Goal: Transaction & Acquisition: Book appointment/travel/reservation

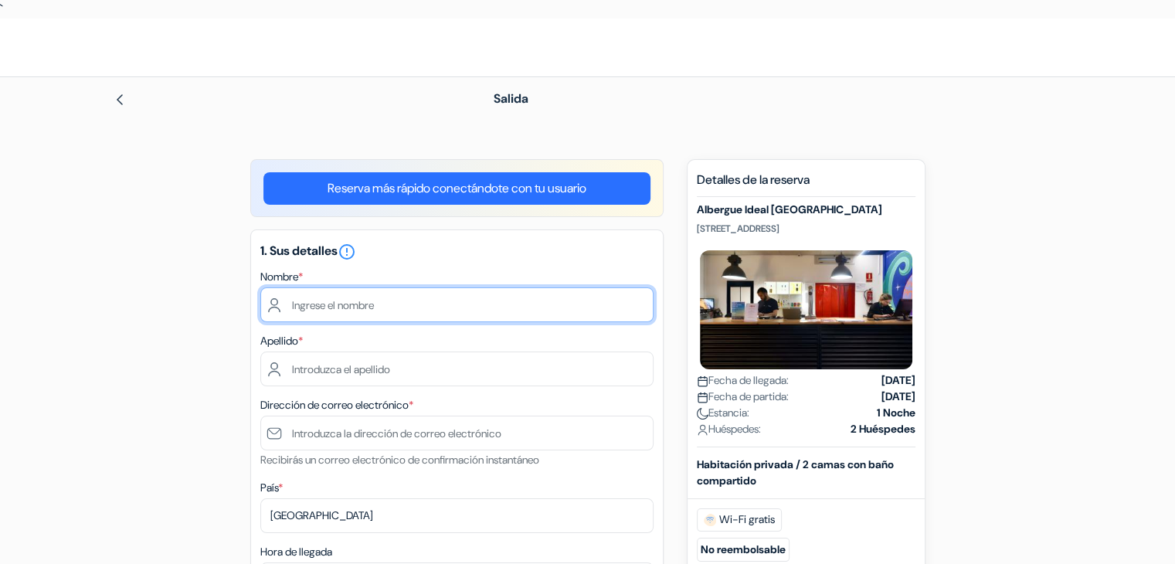
click at [357, 305] on input "text" at bounding box center [456, 304] width 393 height 35
type input "Francisco Javier"
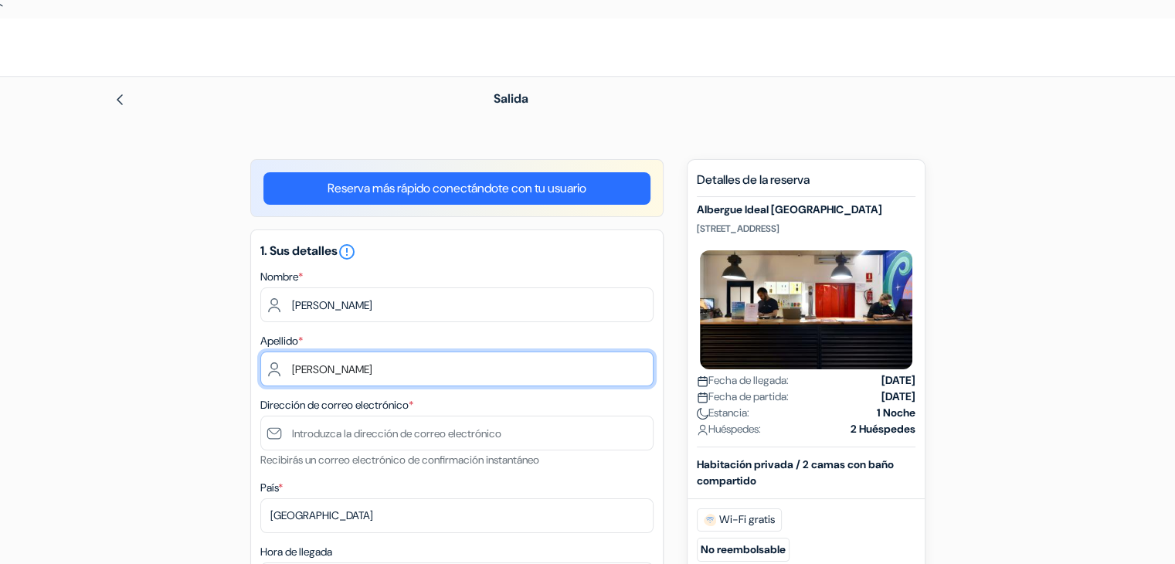
click at [376, 365] on input "Gago" at bounding box center [456, 368] width 393 height 35
type input "Gago Valiente"
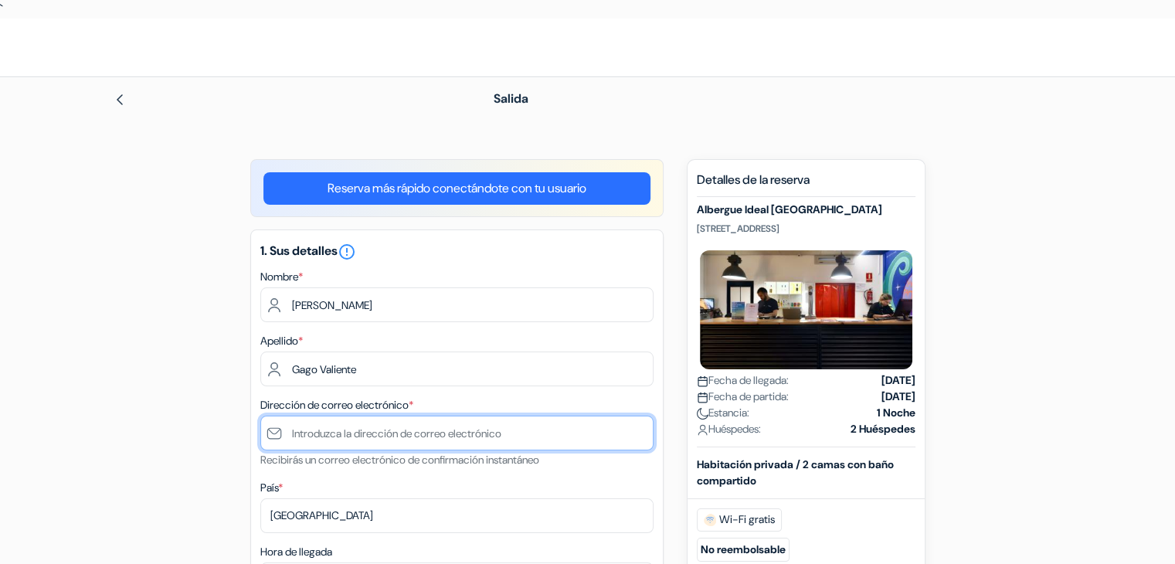
click at [328, 426] on input "text" at bounding box center [456, 432] width 393 height 35
type input "[DOMAIN_NAME][EMAIL_ADDRESS][DOMAIN_NAME]"
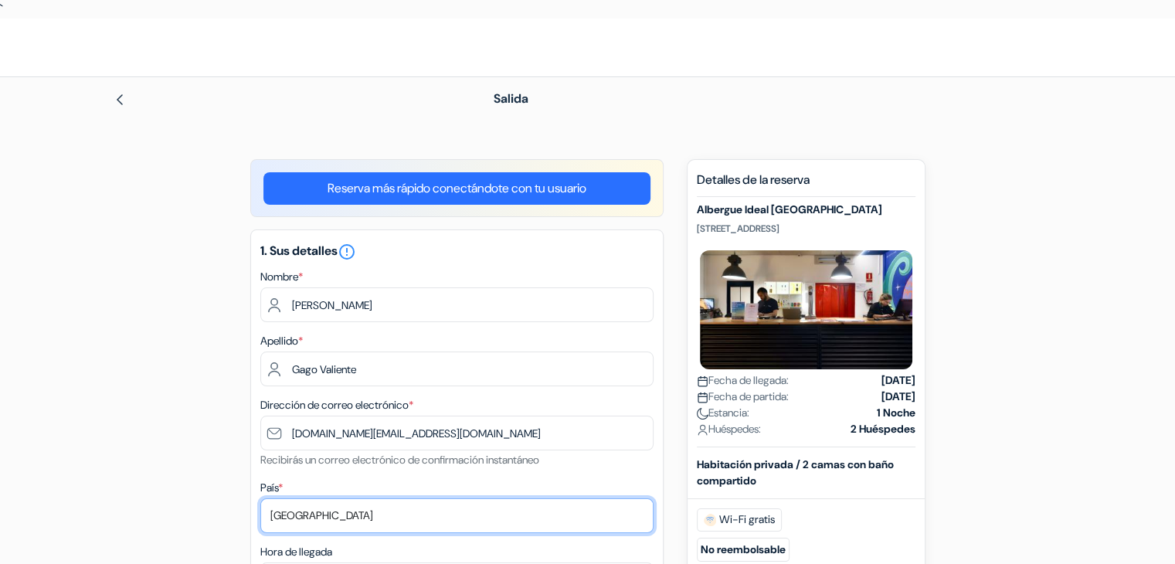
select select "62"
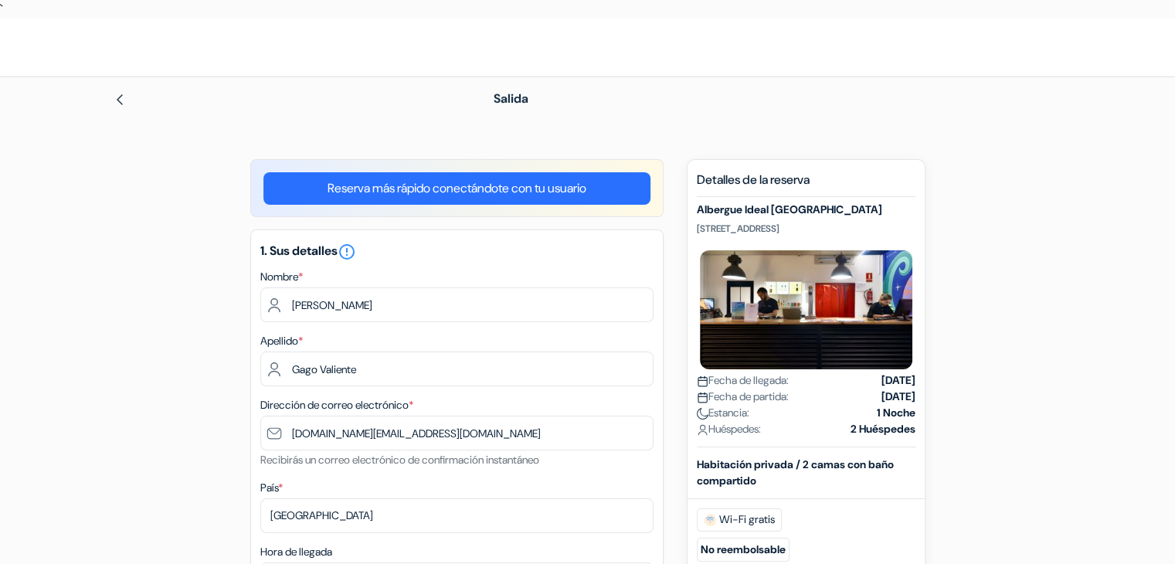
type input "635893772"
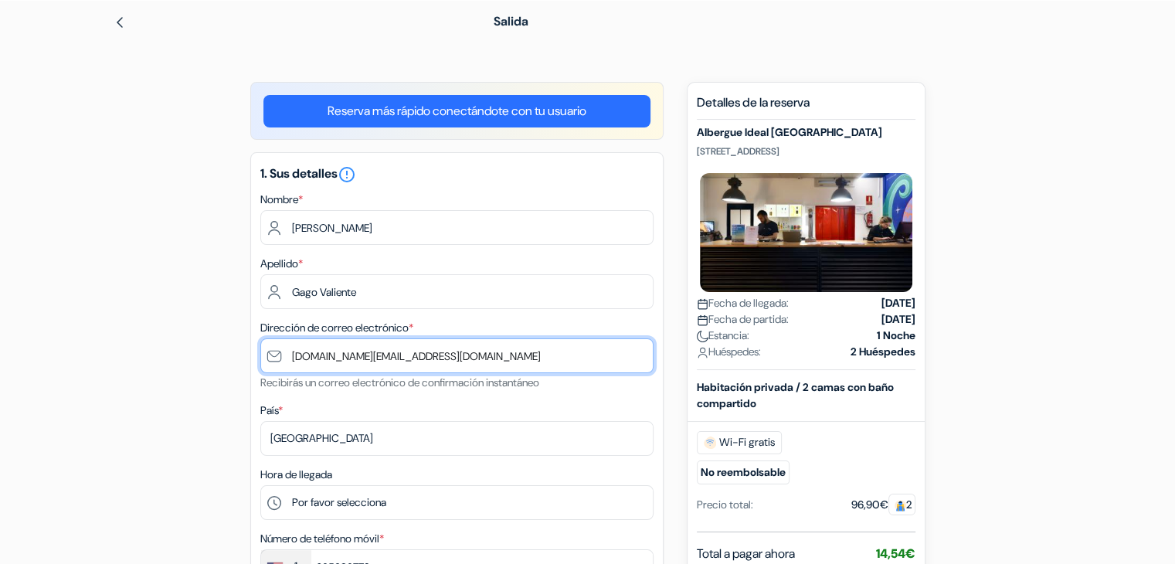
scroll to position [154, 0]
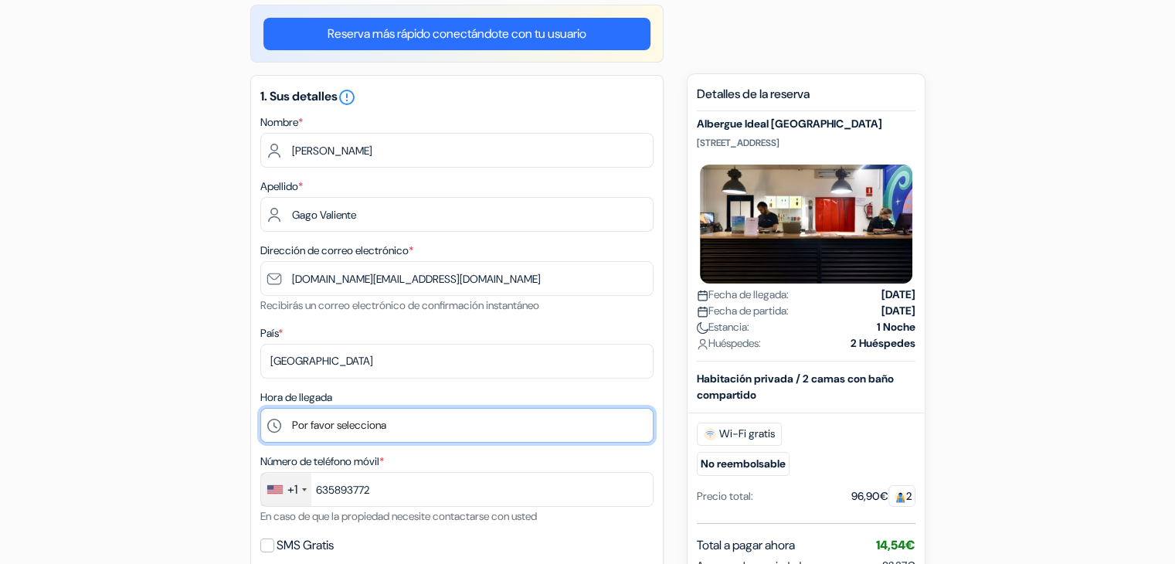
click at [303, 429] on select "Por favor selecciona 1:00 2:00 3:00 4:00 5:00 6:00 7:00 8:00 9:00 10:00 11:00 1…" at bounding box center [456, 425] width 393 height 35
select select "12"
click at [260, 409] on select "Por favor selecciona 1:00 2:00 3:00 4:00 5:00 6:00 7:00 8:00 9:00 10:00 11:00 1…" at bounding box center [456, 425] width 393 height 35
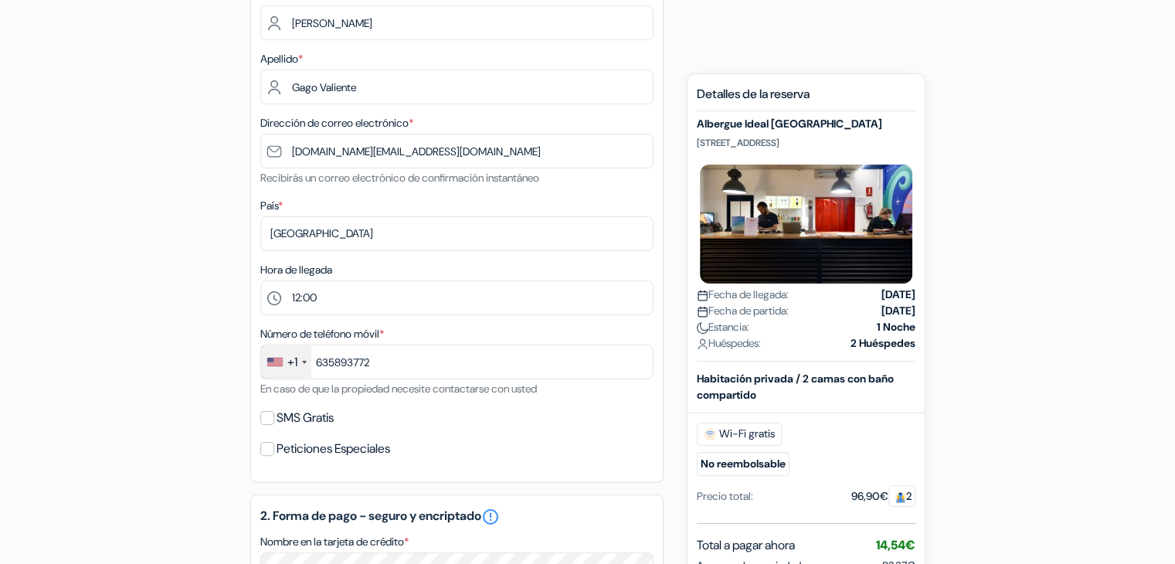
scroll to position [309, 0]
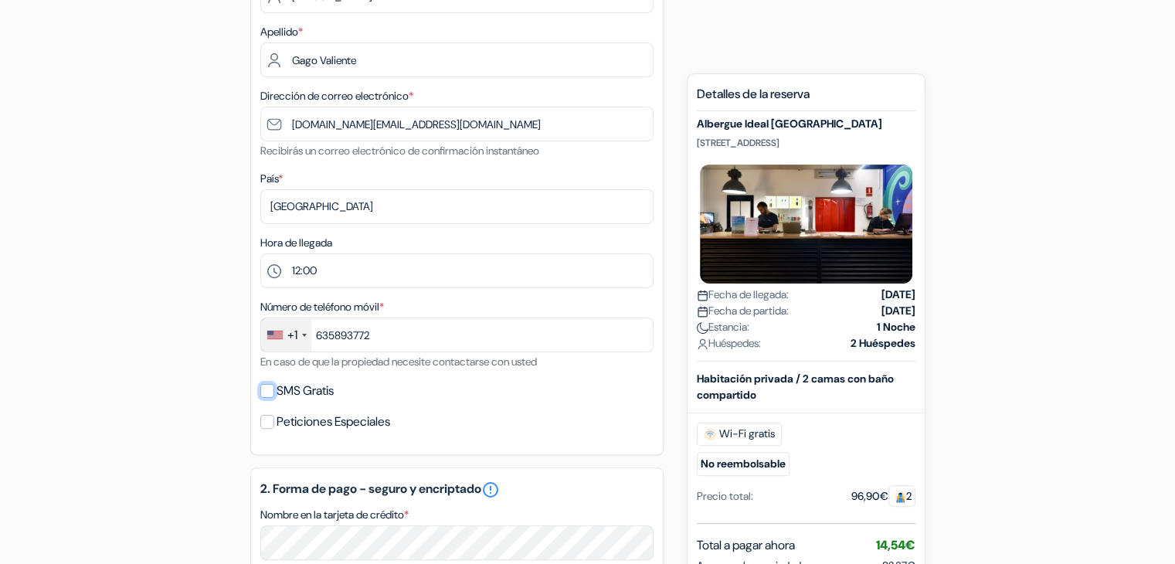
click at [265, 393] on input "SMS Gratis" at bounding box center [267, 391] width 14 height 14
checkbox input "true"
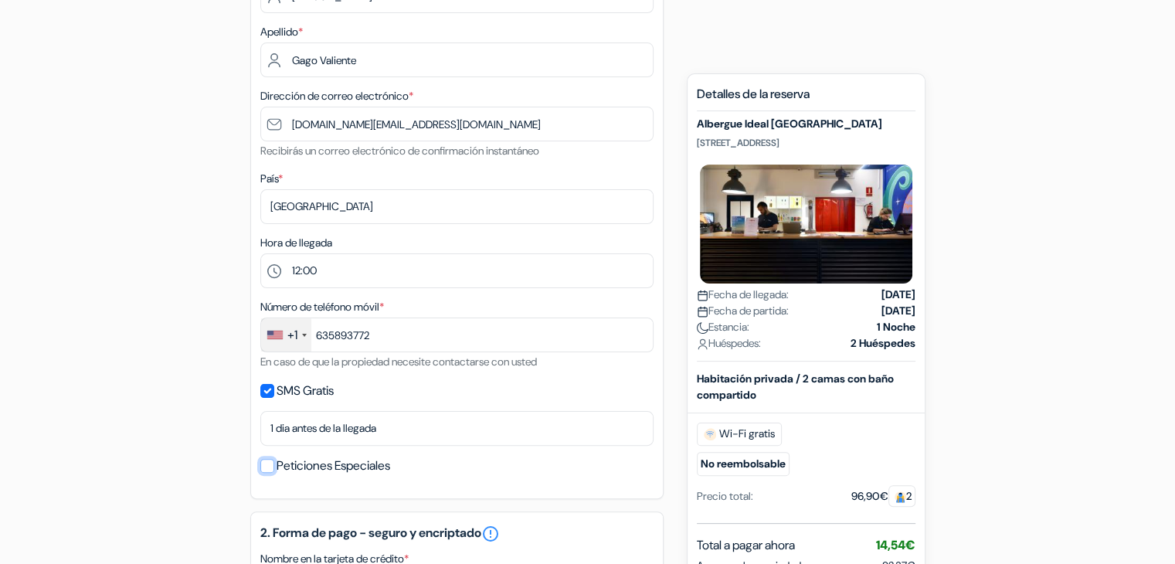
click at [270, 463] on input "Peticiones Especiales" at bounding box center [267, 466] width 14 height 14
checkbox input "true"
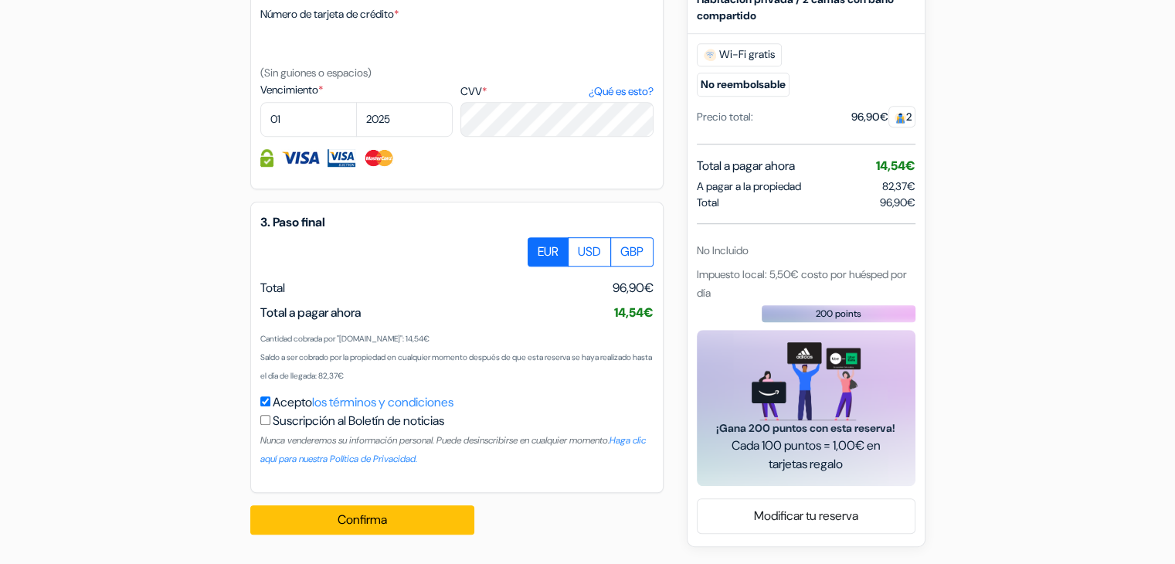
scroll to position [901, 0]
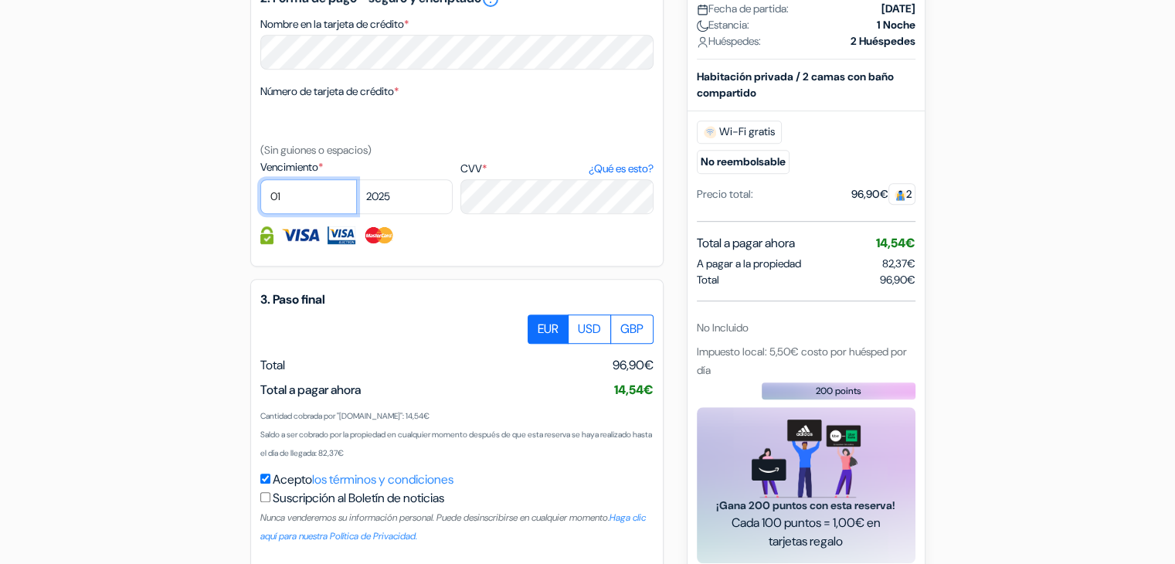
click at [320, 202] on select "01 02 03 04 05 06 07 08 09 10 11 12" at bounding box center [308, 196] width 97 height 35
select select "08"
click at [260, 181] on select "01 02 03 04 05 06 07 08 09 10 11 12" at bounding box center [308, 196] width 97 height 35
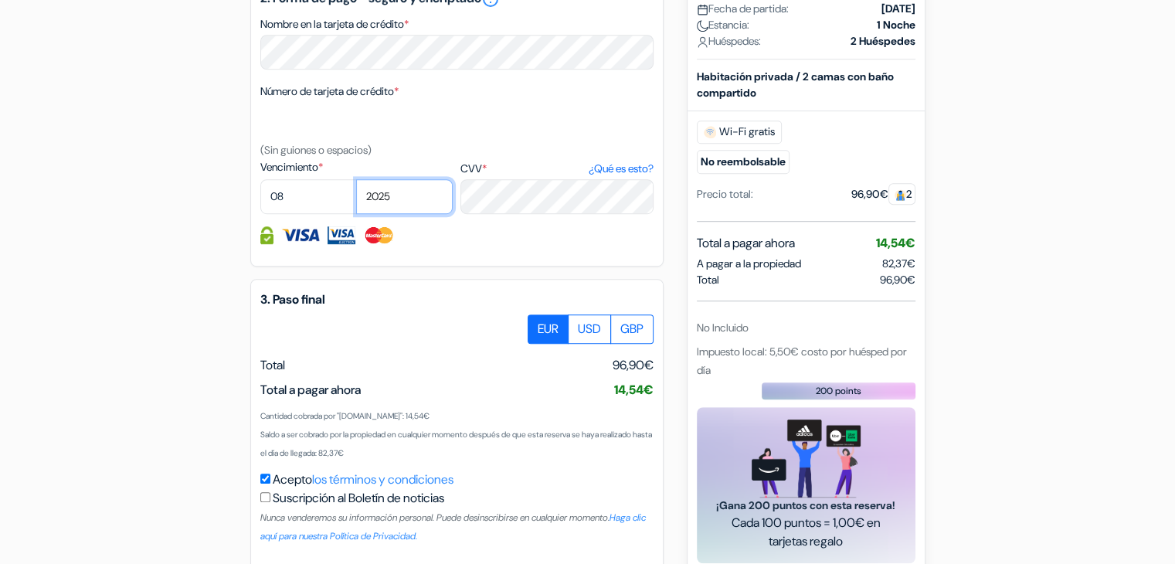
click at [395, 192] on select "2025 2026 2027 2028 2029 2030 2031 2032 2033 2034 2035 2036 2037 2038 2039 2040…" at bounding box center [404, 196] width 97 height 35
select select "2027"
click at [356, 181] on select "2025 2026 2027 2028 2029 2030 2031 2032 2033 2034 2035 2036 2037 2038 2039 2040…" at bounding box center [404, 196] width 97 height 35
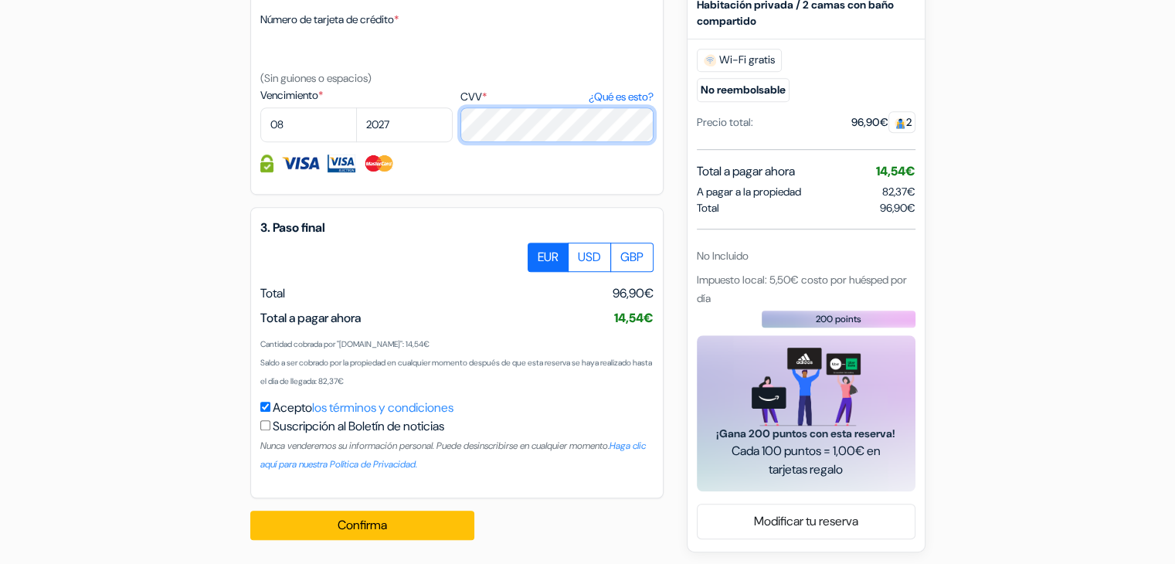
scroll to position [978, 0]
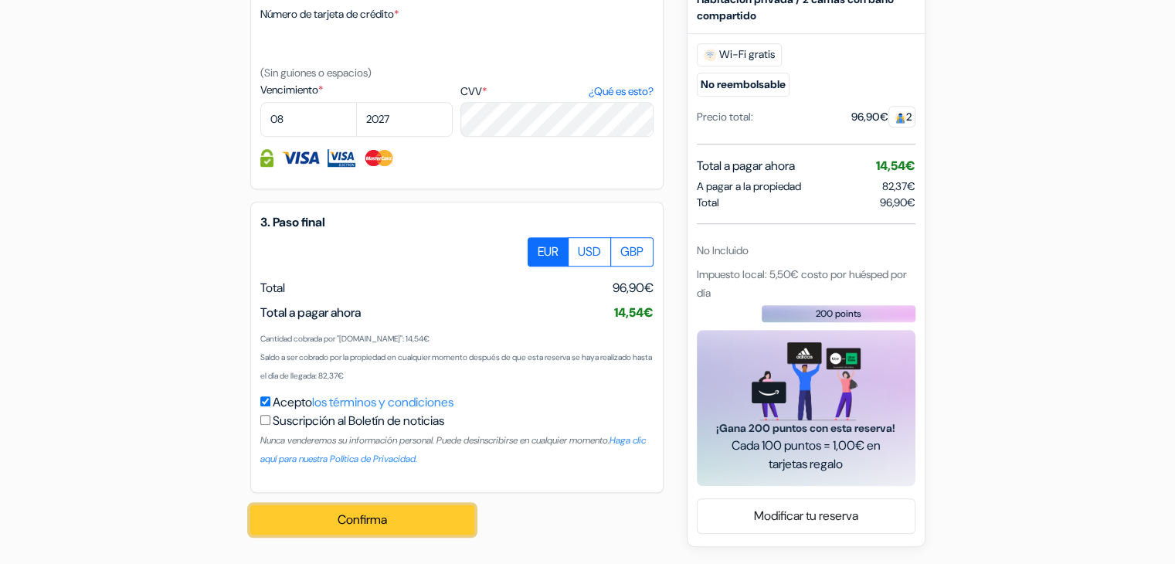
click at [326, 514] on button "Confirma Loading..." at bounding box center [362, 519] width 224 height 29
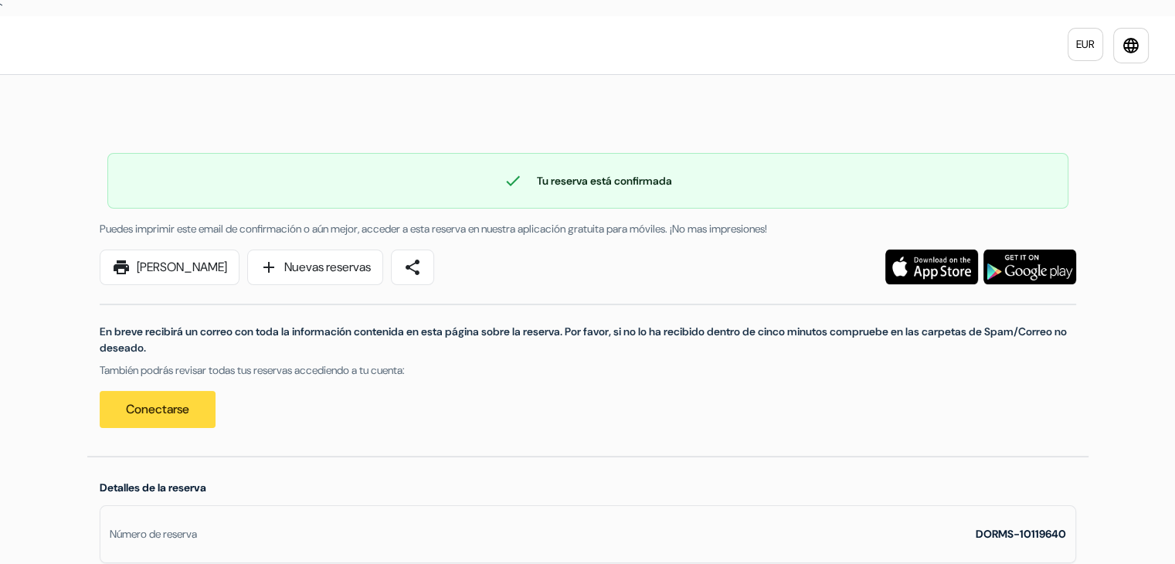
scroll to position [77, 0]
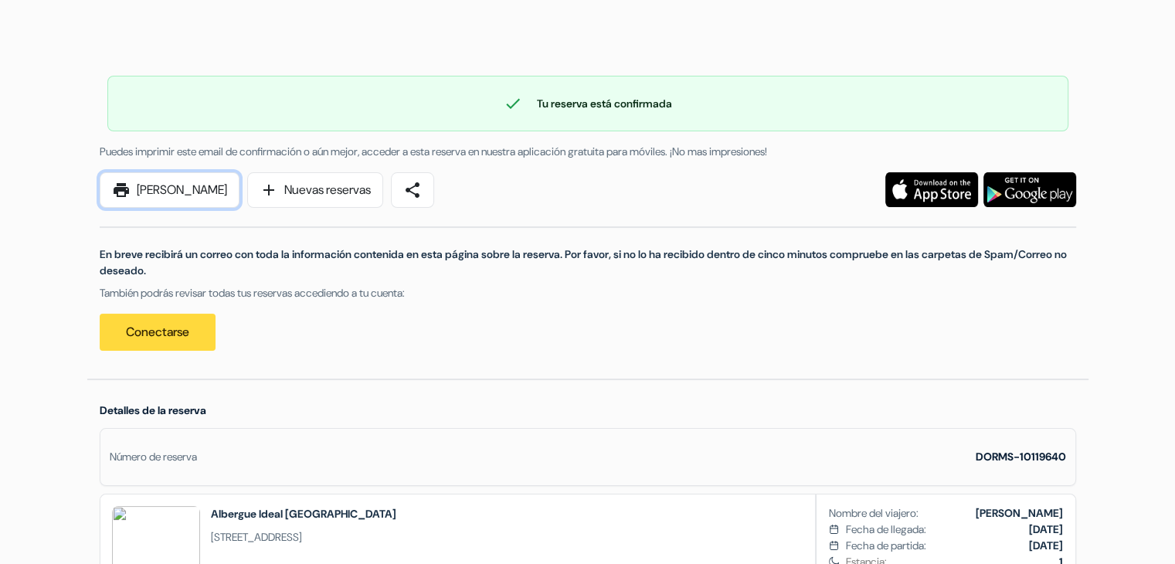
click at [151, 195] on link "print [PERSON_NAME]" at bounding box center [170, 190] width 140 height 36
